Goal: Transaction & Acquisition: Purchase product/service

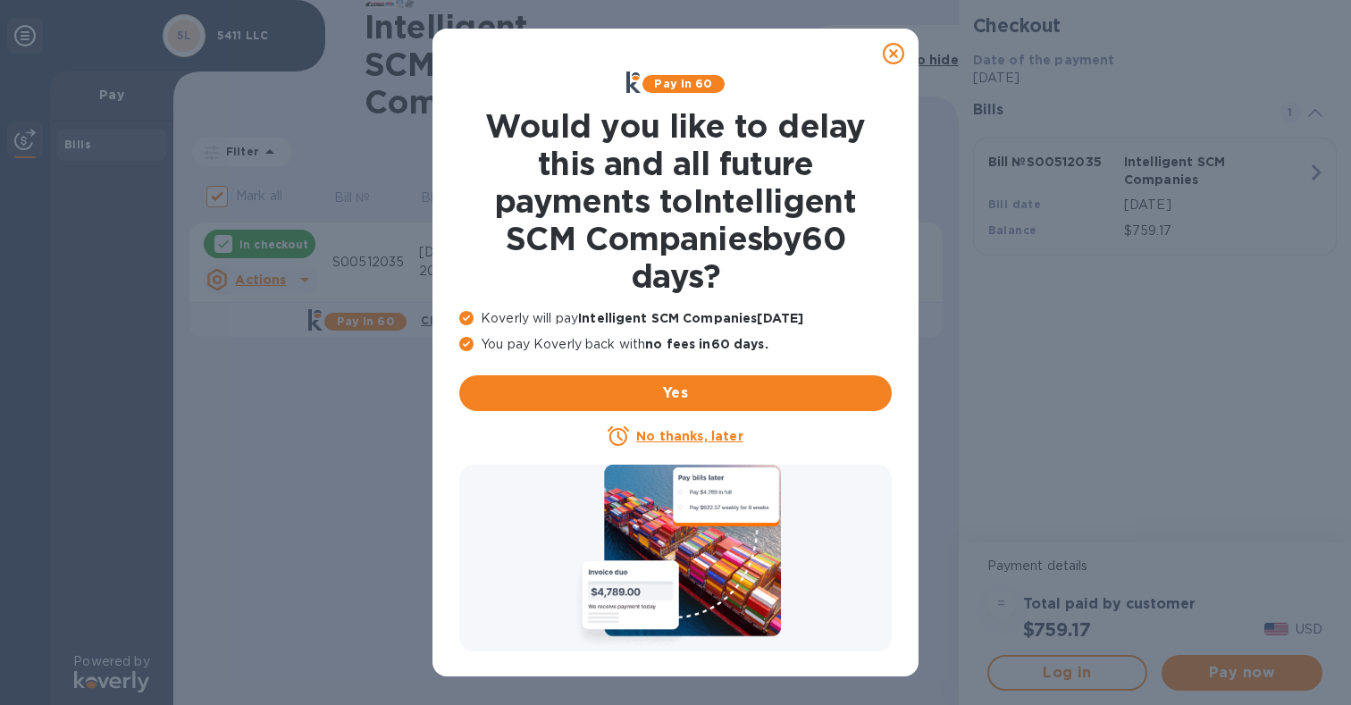
click at [694, 425] on div "No thanks, later" at bounding box center [675, 435] width 432 height 21
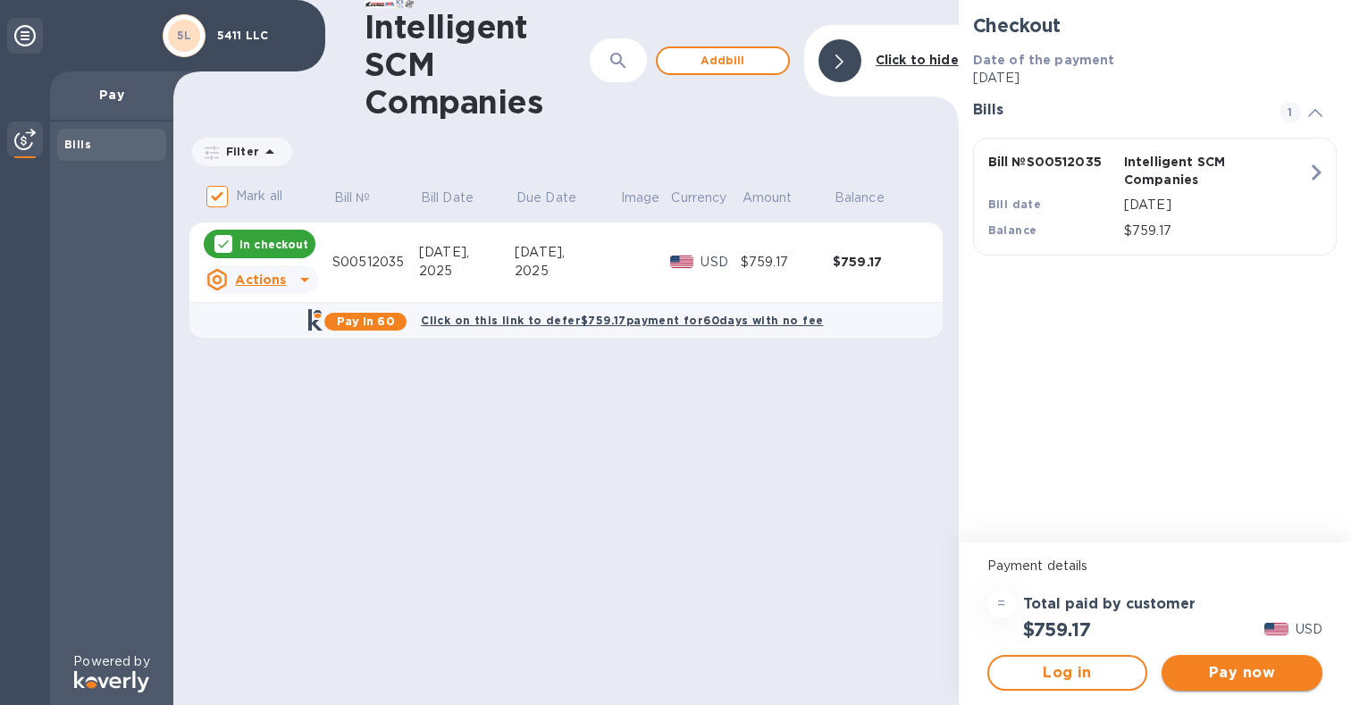
click at [1234, 666] on span "Pay now" at bounding box center [1242, 672] width 132 height 21
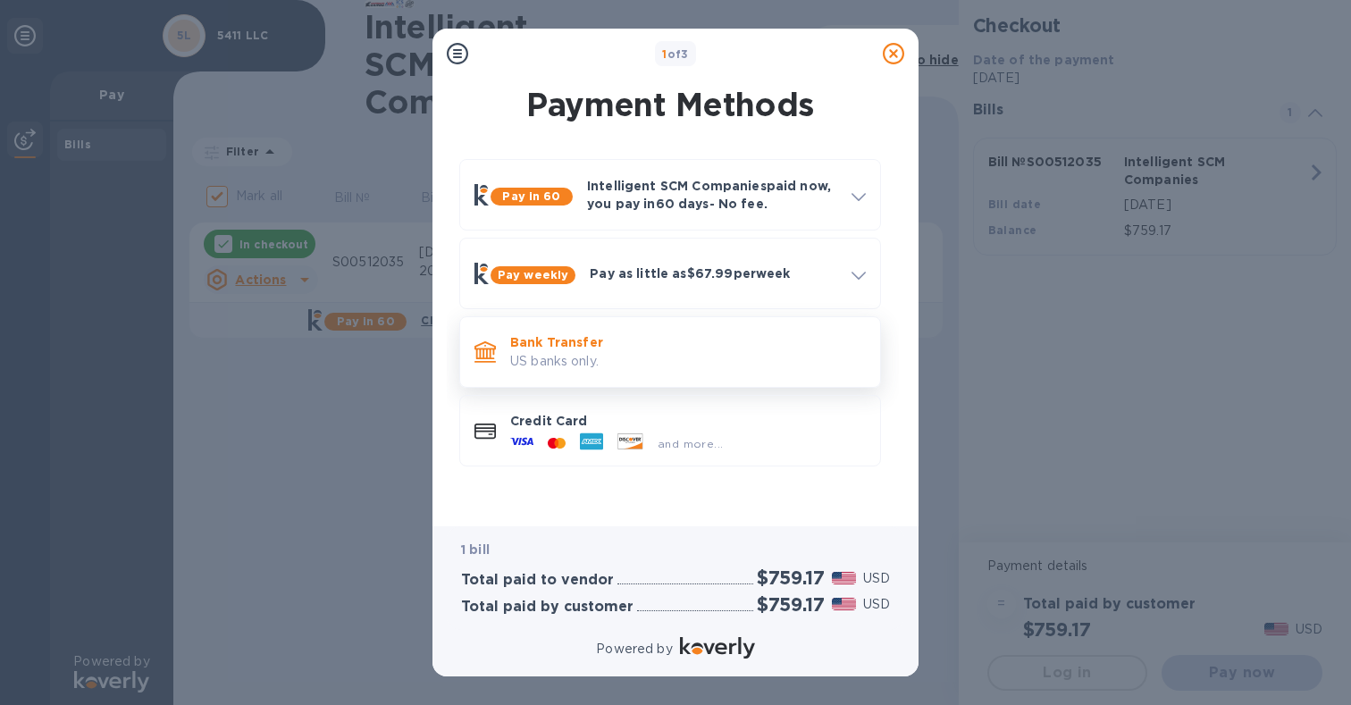
click at [592, 347] on p "Bank Transfer" at bounding box center [688, 342] width 356 height 18
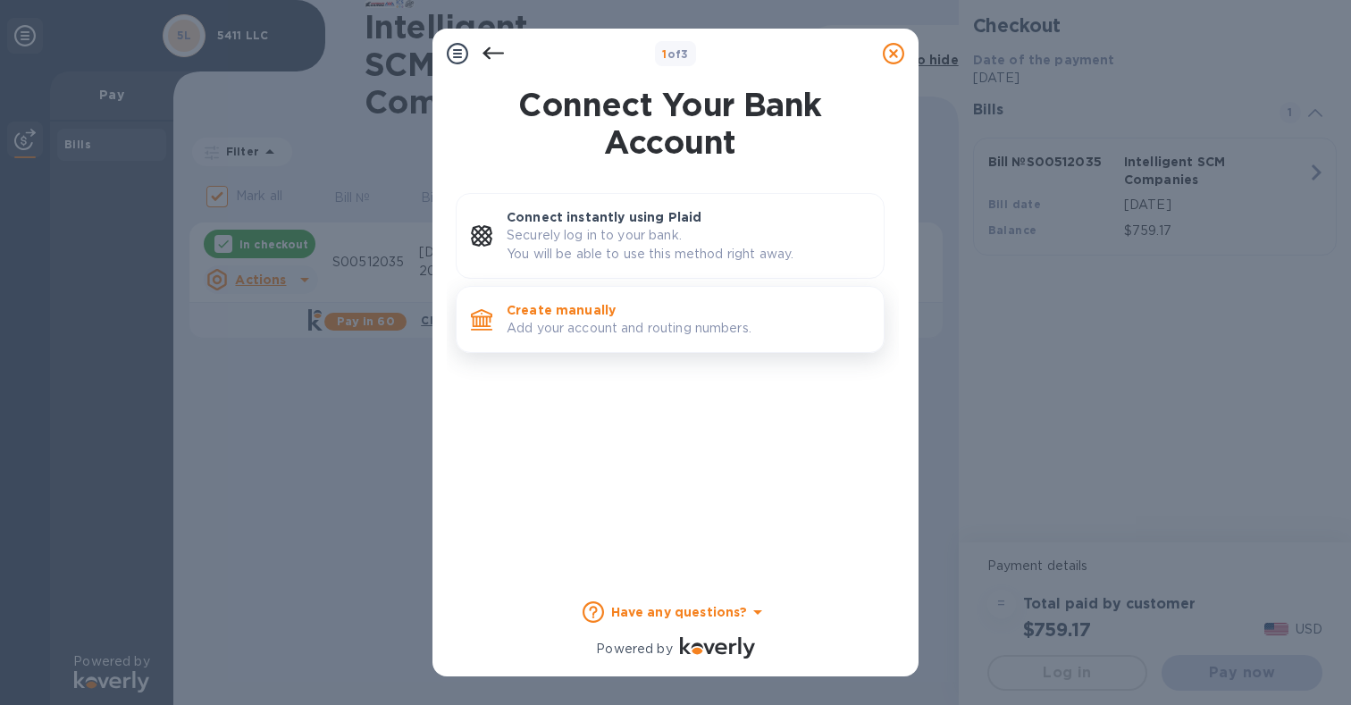
click at [553, 329] on p "Add your account and routing numbers." at bounding box center [688, 328] width 363 height 19
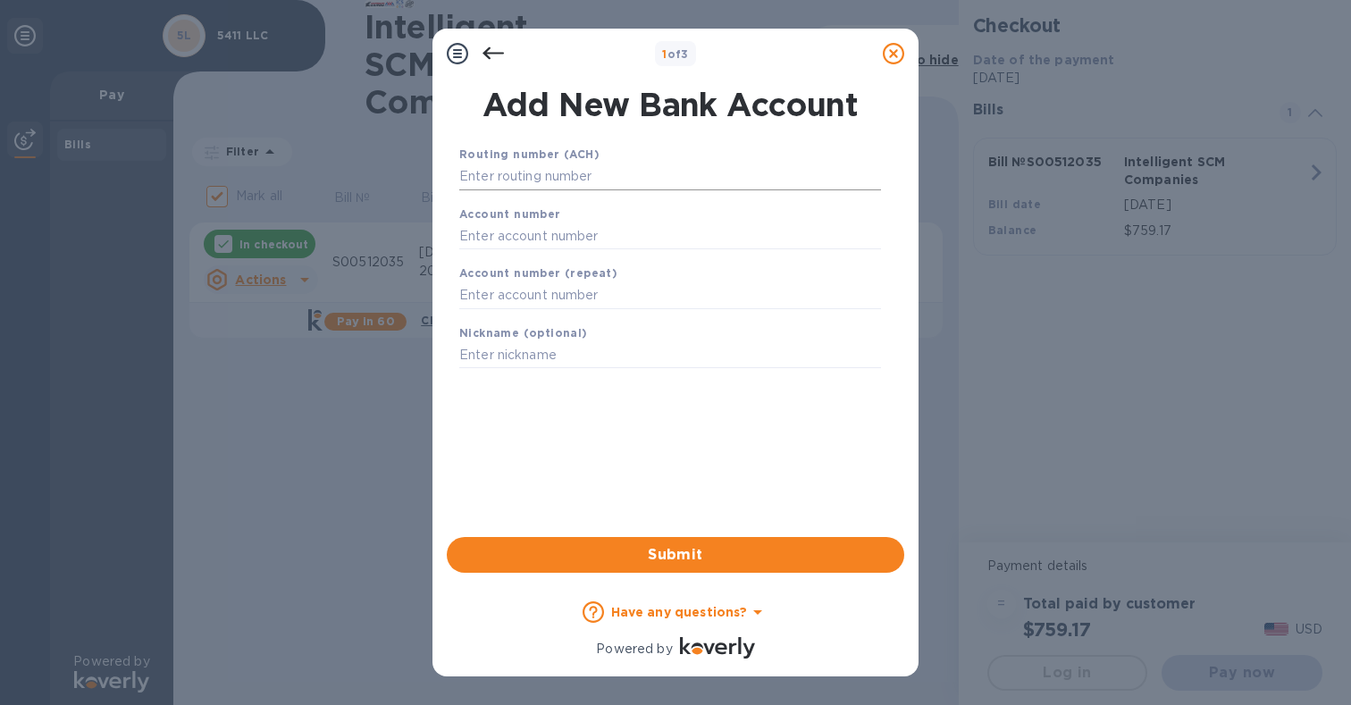
click at [494, 179] on input "text" at bounding box center [670, 176] width 422 height 27
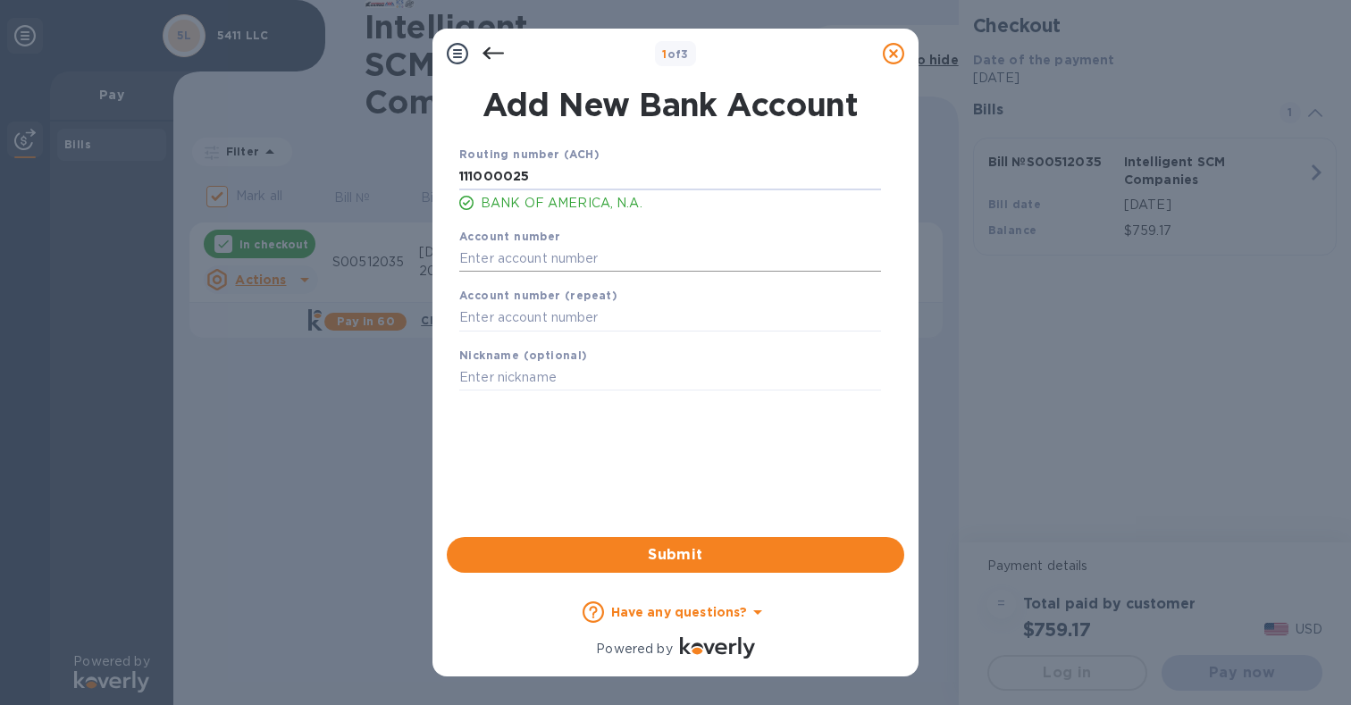
type input "111000025"
click at [490, 262] on input "text" at bounding box center [670, 258] width 422 height 27
type input "488029395046"
click at [481, 319] on input "text" at bounding box center [670, 318] width 422 height 27
type input "488029395046"
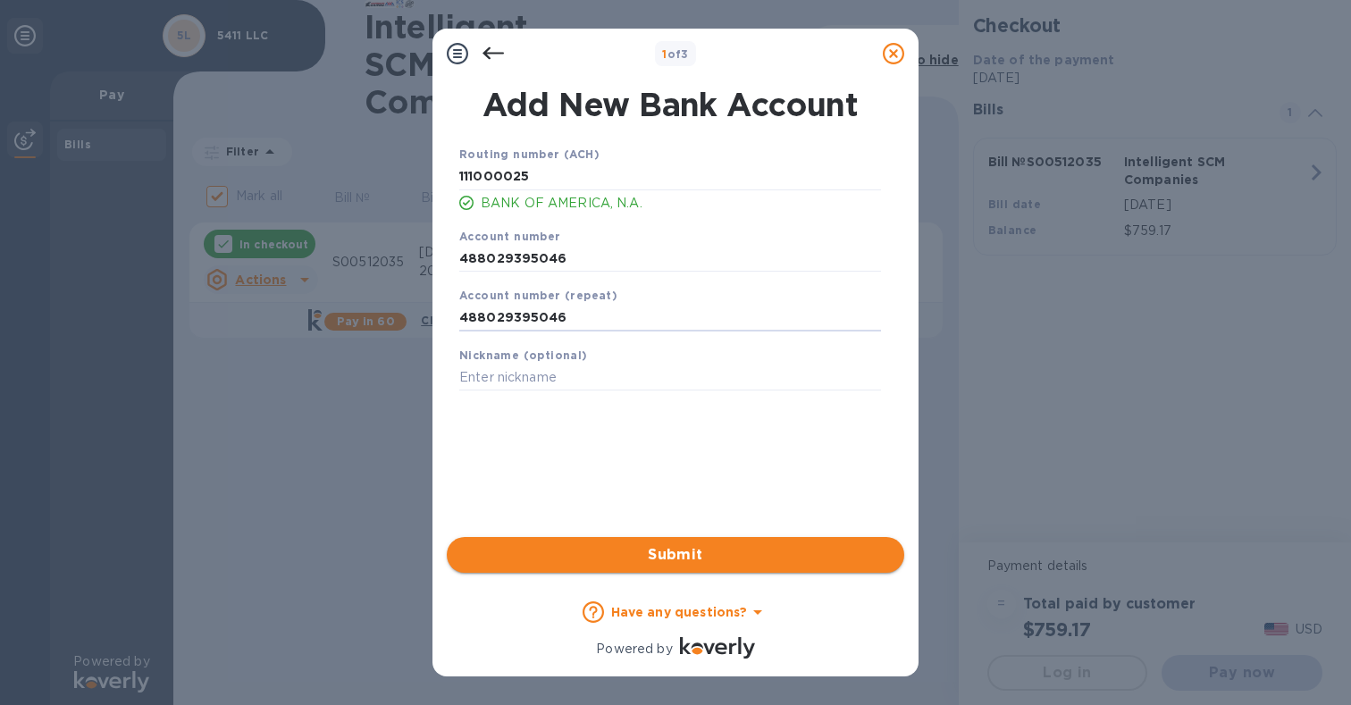
click at [662, 548] on span "Submit" at bounding box center [675, 554] width 429 height 21
